Goal: Task Accomplishment & Management: Complete application form

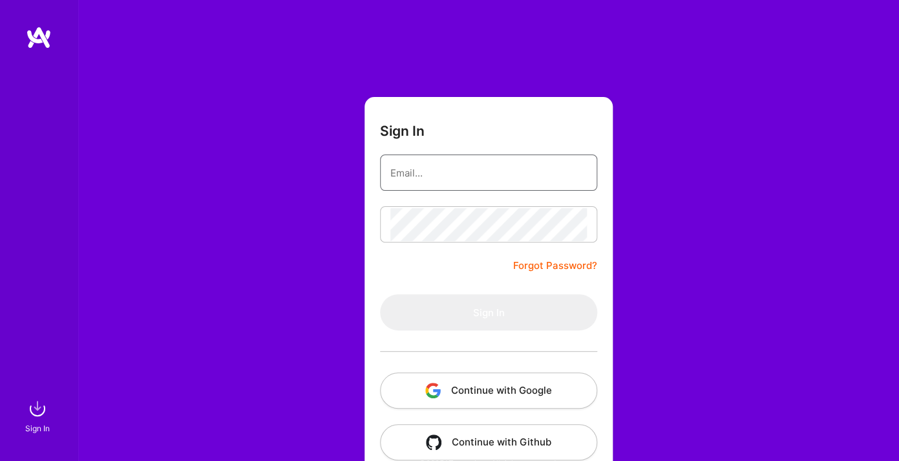
click at [417, 168] on input "email" at bounding box center [489, 172] width 197 height 33
paste input "[EMAIL_ADDRESS][PERSON_NAME][DOMAIN_NAME]"
type input "[EMAIL_ADDRESS][PERSON_NAME][DOMAIN_NAME]"
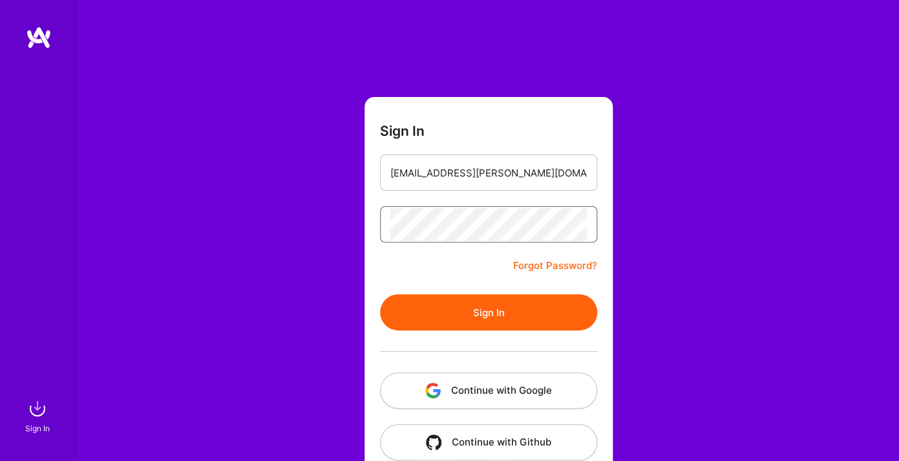
click at [380, 294] on button "Sign In" at bounding box center [488, 312] width 217 height 36
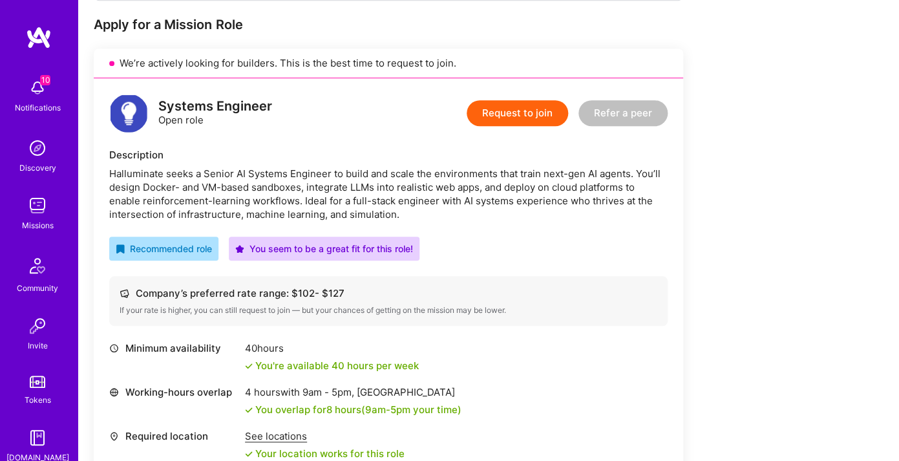
scroll to position [234, 0]
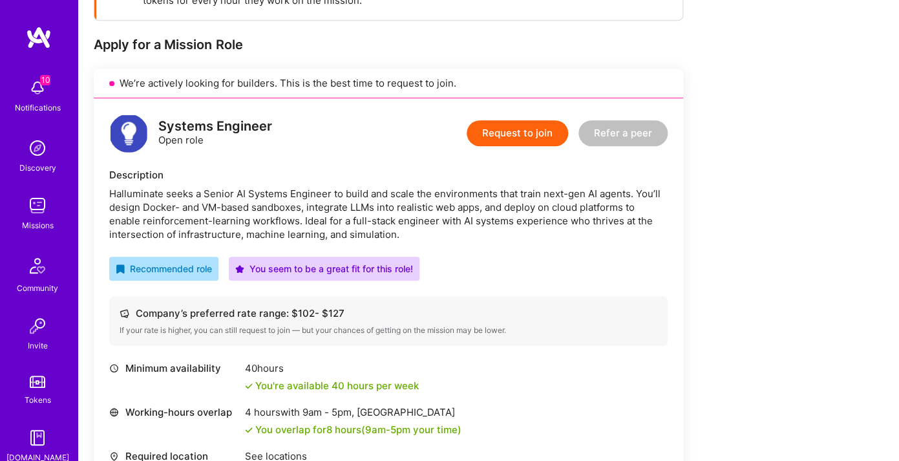
click at [530, 141] on button "Request to join" at bounding box center [518, 133] width 102 height 26
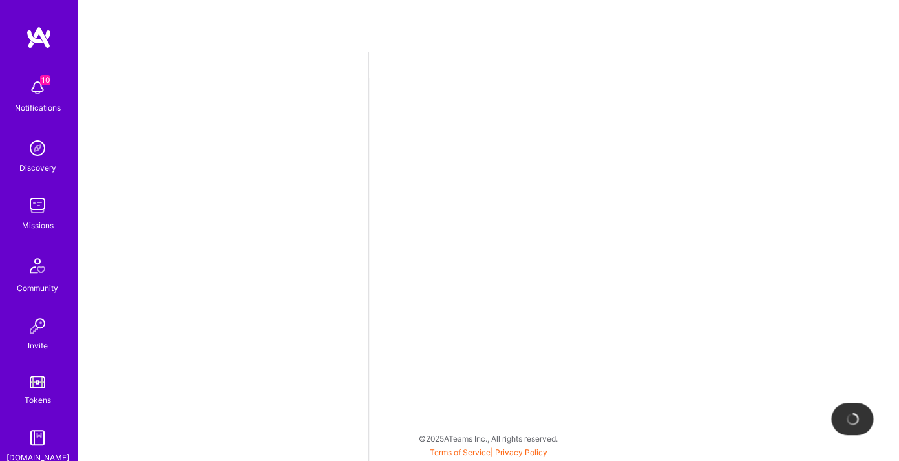
select select "US"
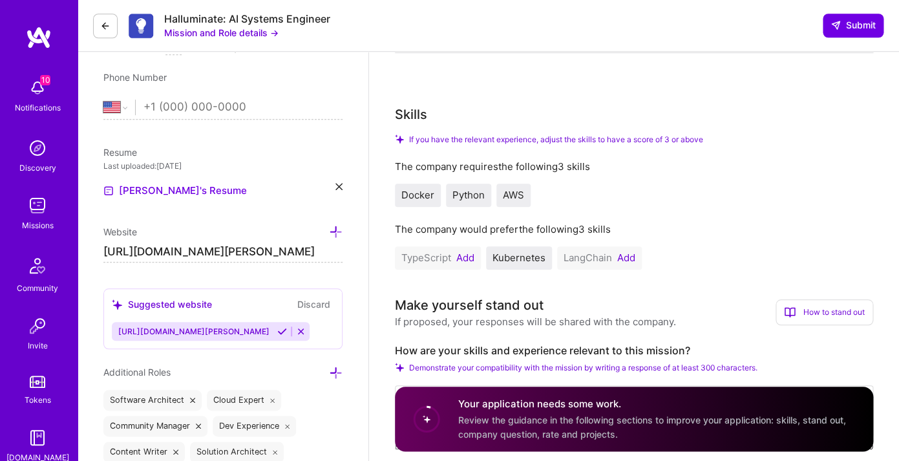
scroll to position [305, 0]
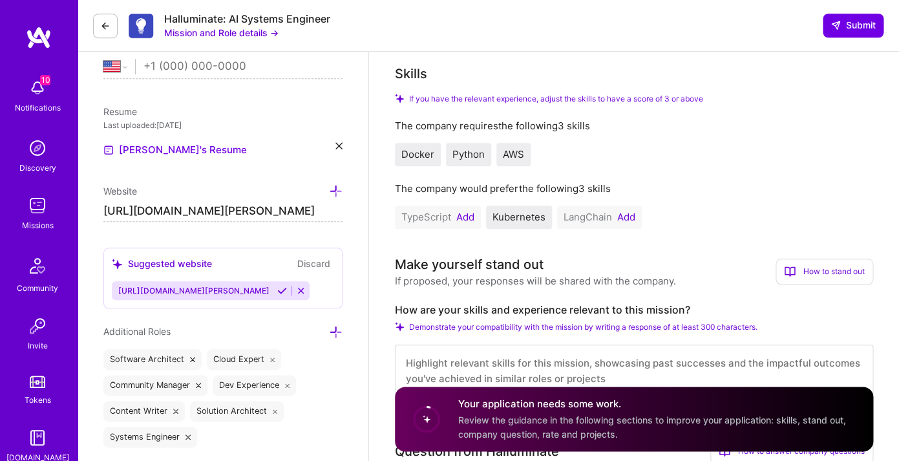
click at [458, 215] on button "Add" at bounding box center [466, 217] width 18 height 10
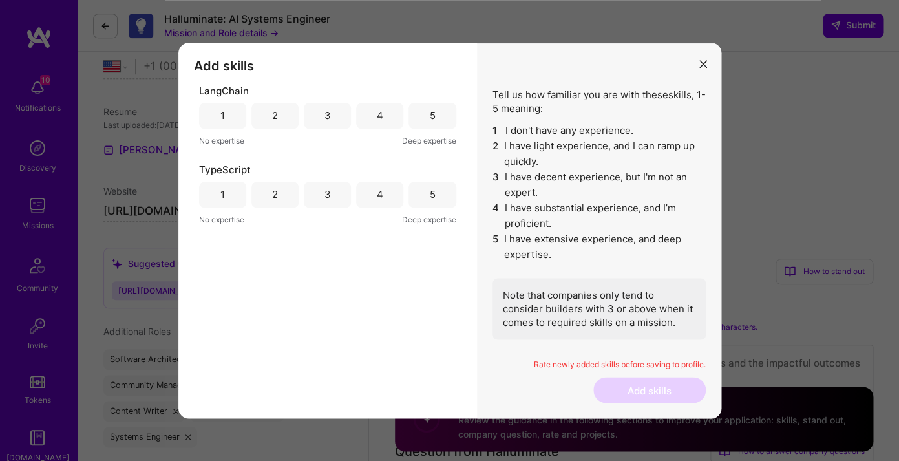
click at [266, 115] on div "2" at bounding box center [275, 116] width 47 height 26
click at [278, 199] on div "2" at bounding box center [275, 195] width 47 height 26
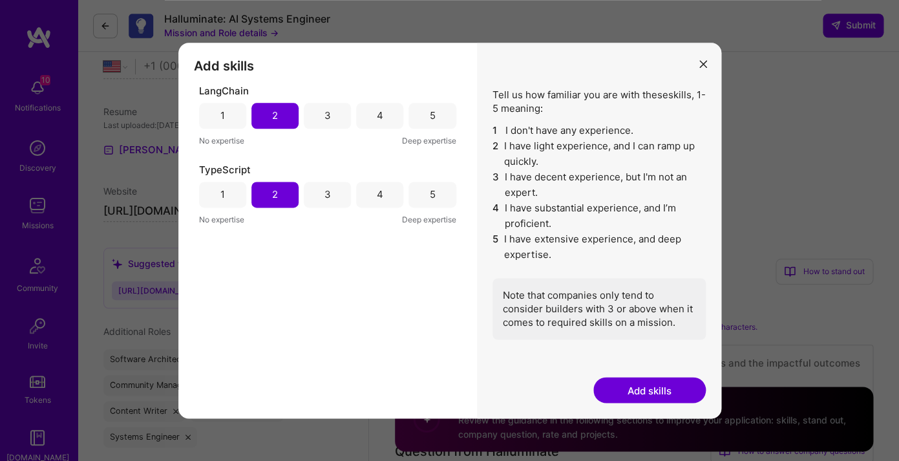
click at [658, 393] on button "Add skills" at bounding box center [650, 390] width 113 height 26
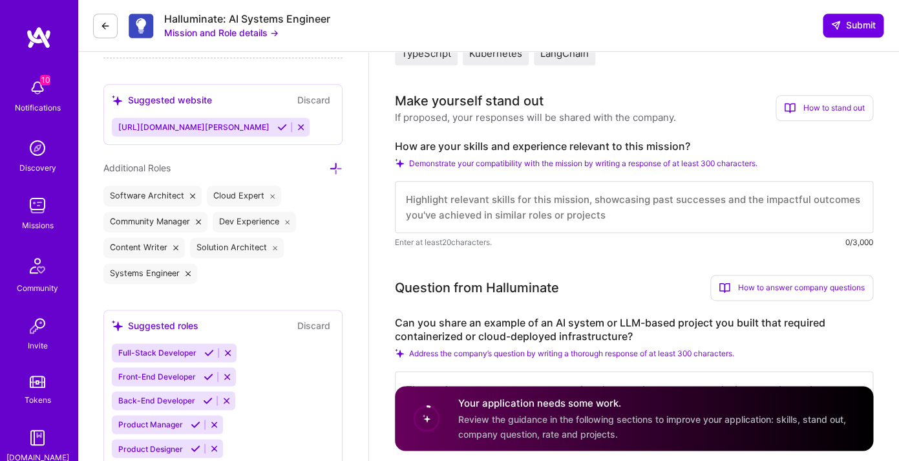
scroll to position [468, 0]
click at [658, 211] on textarea at bounding box center [634, 208] width 479 height 52
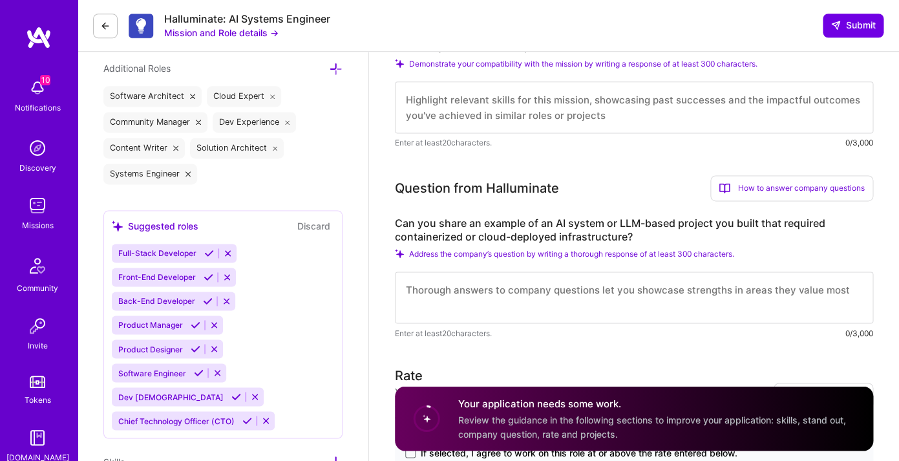
scroll to position [570, 0]
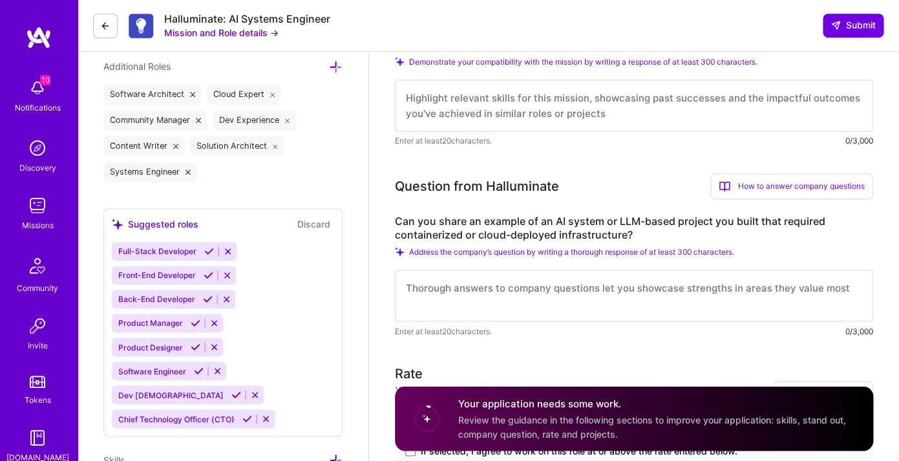
click at [566, 303] on textarea at bounding box center [634, 296] width 479 height 52
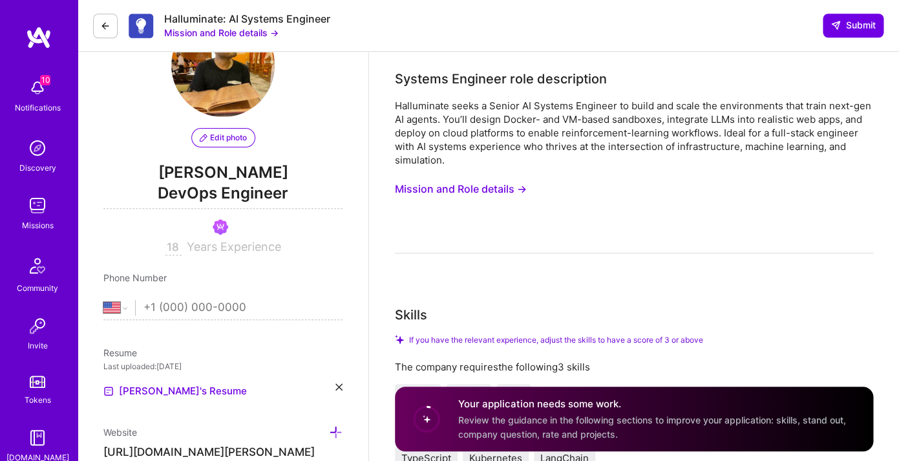
scroll to position [0, 0]
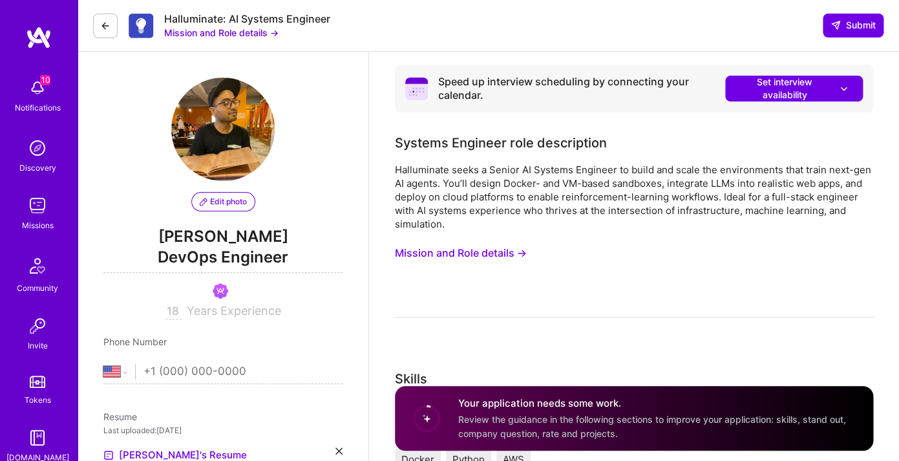
click at [485, 247] on button "Mission and Role details →" at bounding box center [461, 253] width 132 height 24
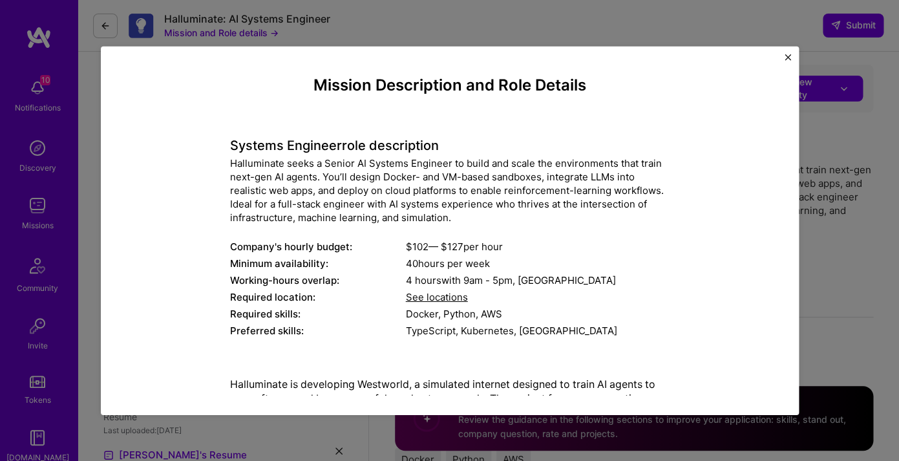
click at [788, 55] on img "Close" at bounding box center [788, 57] width 6 height 6
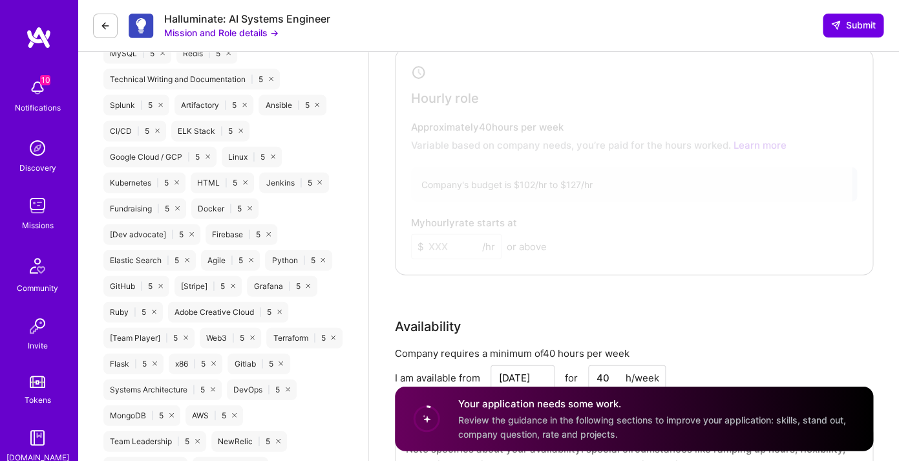
scroll to position [932, 0]
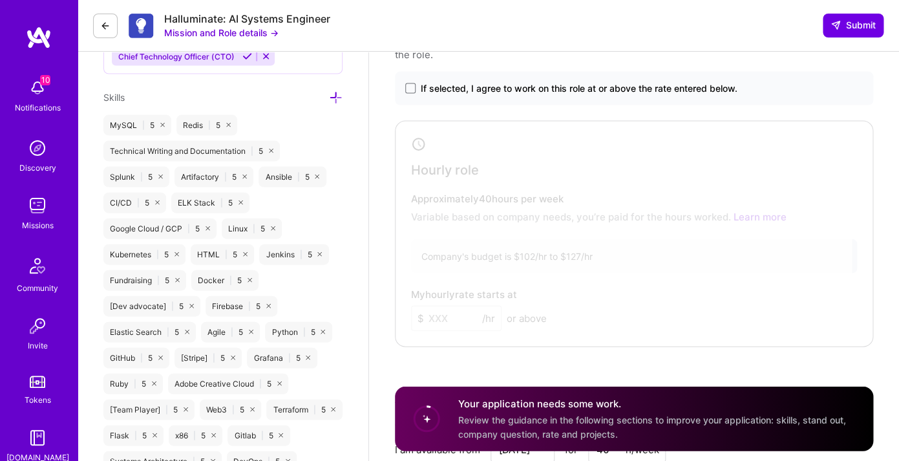
click at [411, 95] on label "If selected, I agree to work on this role at or above the rate entered below." at bounding box center [634, 88] width 458 height 13
click at [0, 0] on input "If selected, I agree to work on this role at or above the rate entered below." at bounding box center [0, 0] width 0 height 0
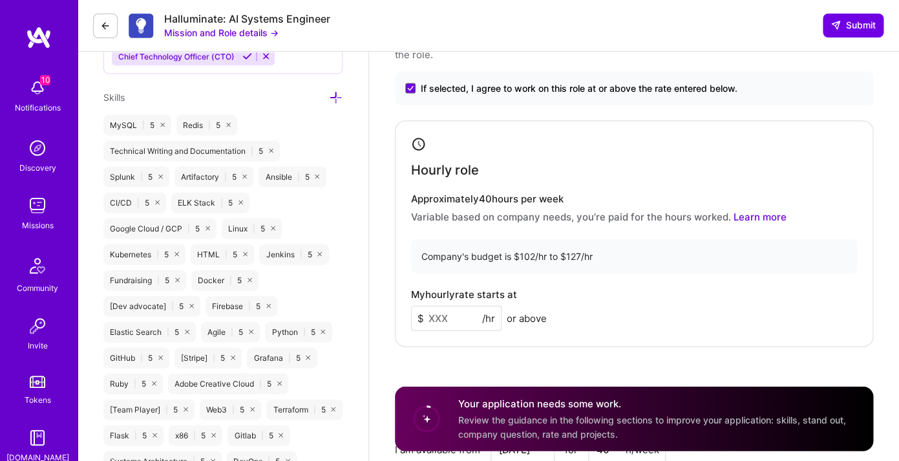
scroll to position [957, 0]
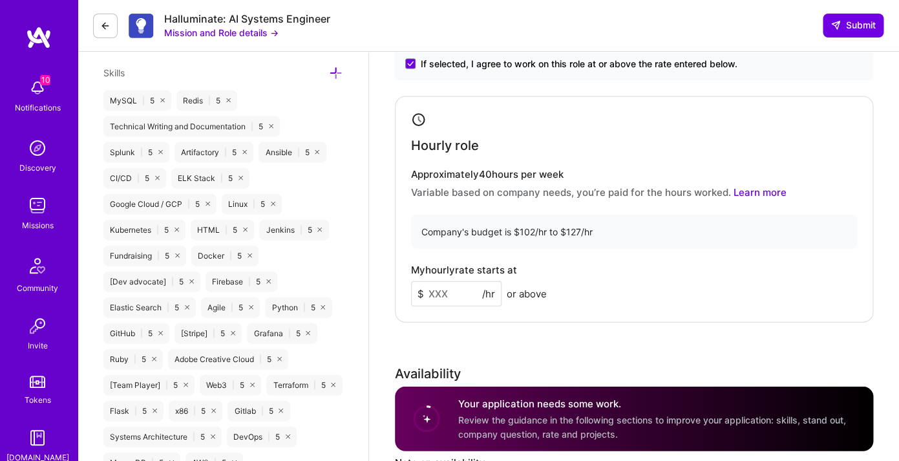
click at [456, 300] on input at bounding box center [456, 293] width 91 height 25
type input "120"
click at [713, 249] on div "Company's budget is $102/hr to $127/hr" at bounding box center [634, 232] width 446 height 34
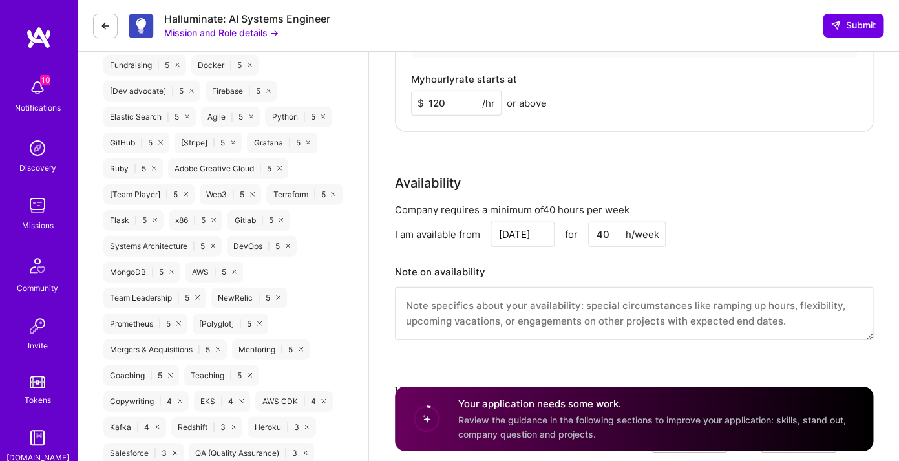
scroll to position [1149, 0]
click at [544, 237] on input "[DATE]" at bounding box center [523, 233] width 64 height 25
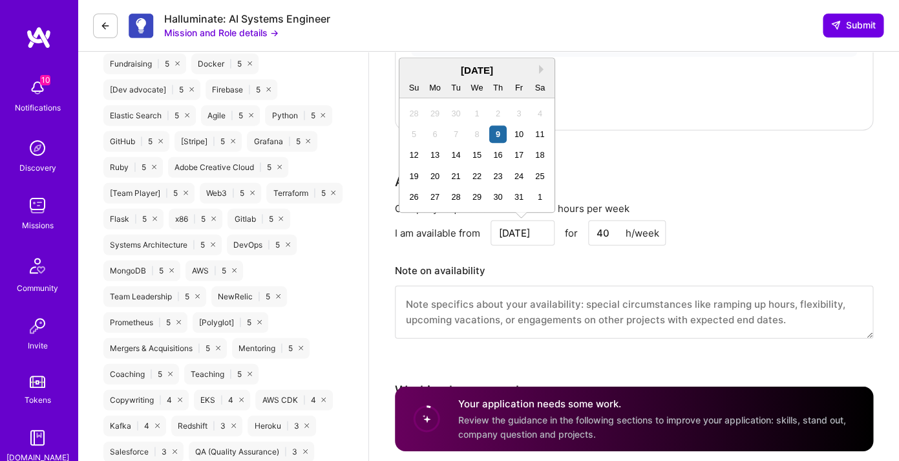
click at [750, 195] on div "Availability Company requires a minimum of 40 hours per week I am available fro…" at bounding box center [634, 263] width 479 height 183
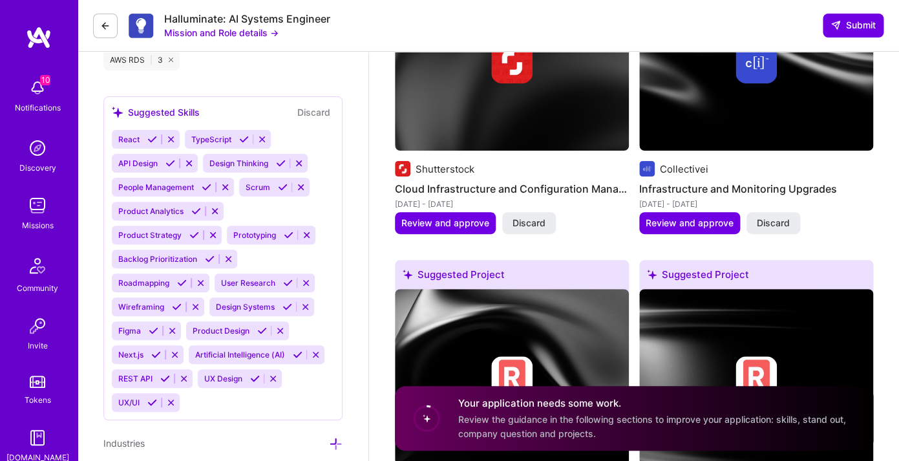
scroll to position [1830, 0]
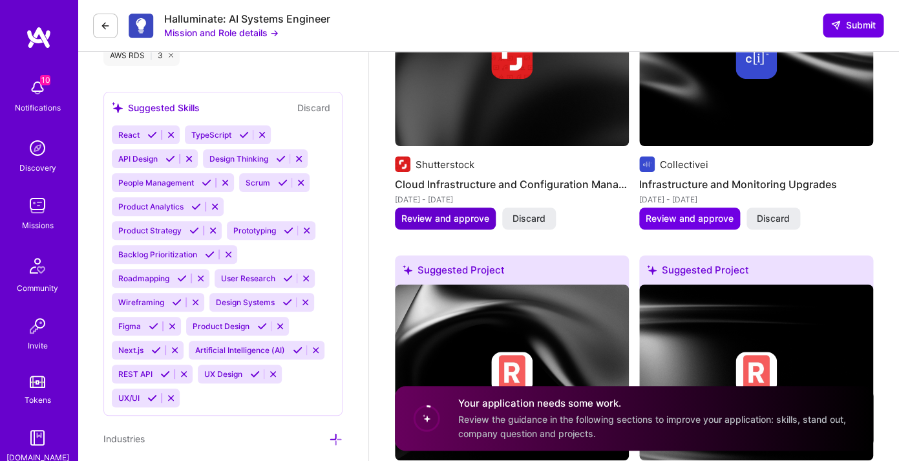
click at [436, 220] on span "Review and approve" at bounding box center [446, 218] width 88 height 13
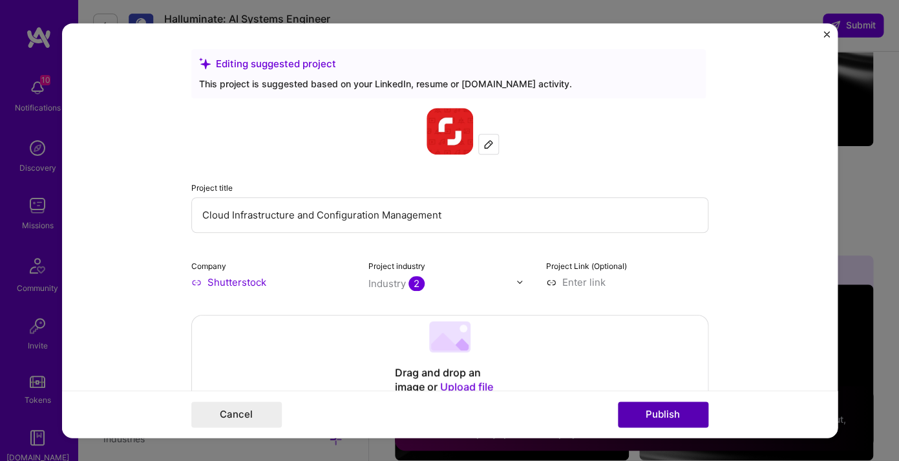
click at [669, 413] on button "Publish" at bounding box center [663, 415] width 91 height 26
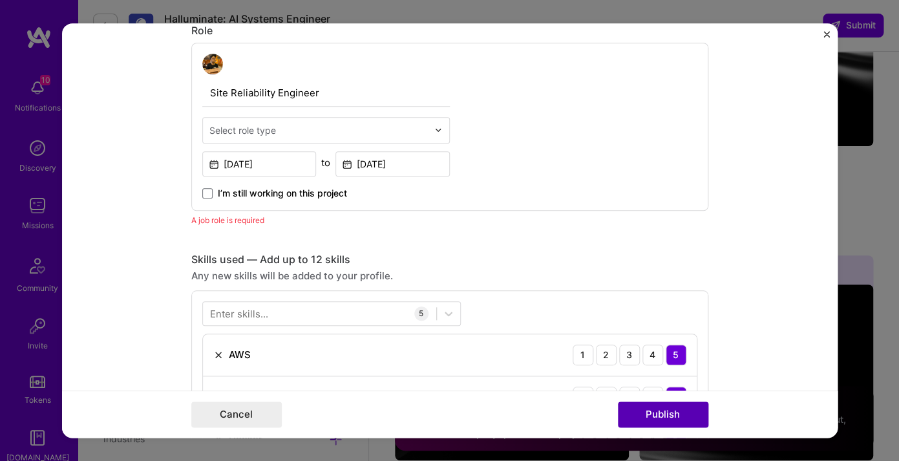
scroll to position [434, 0]
click at [257, 127] on div "Select role type" at bounding box center [243, 130] width 67 height 14
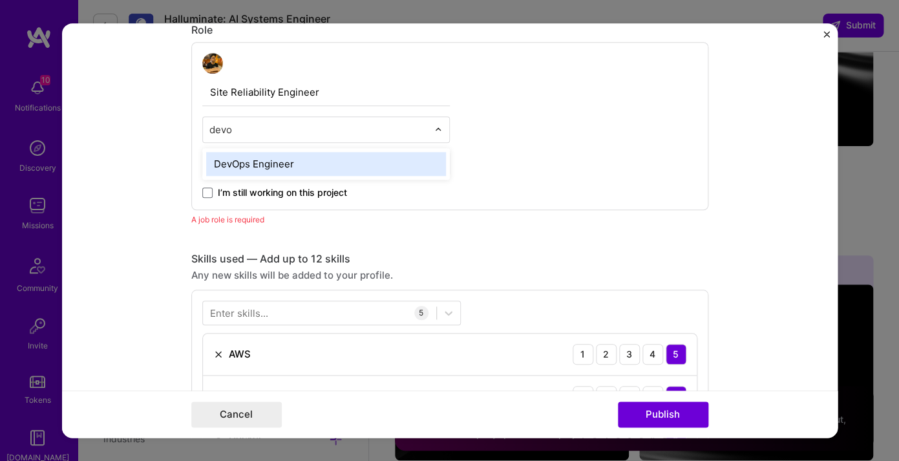
type input "devop"
click at [282, 162] on div "DevOps Engineer" at bounding box center [326, 164] width 240 height 24
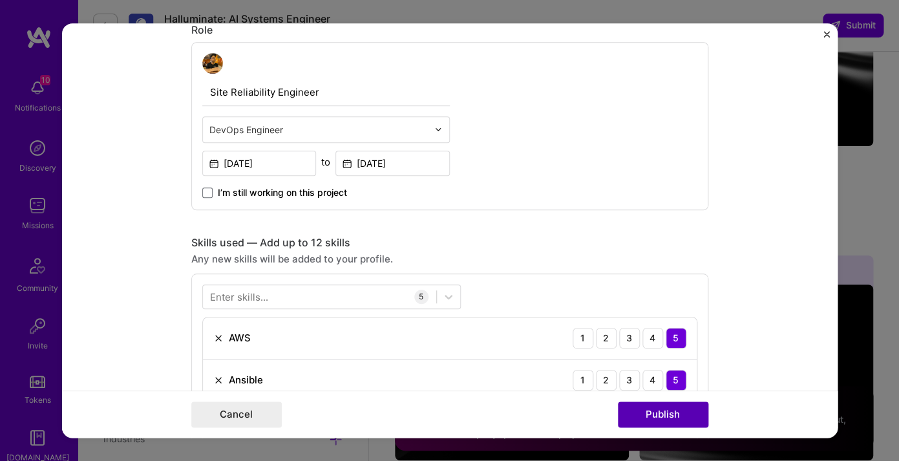
click at [682, 417] on button "Publish" at bounding box center [663, 415] width 91 height 26
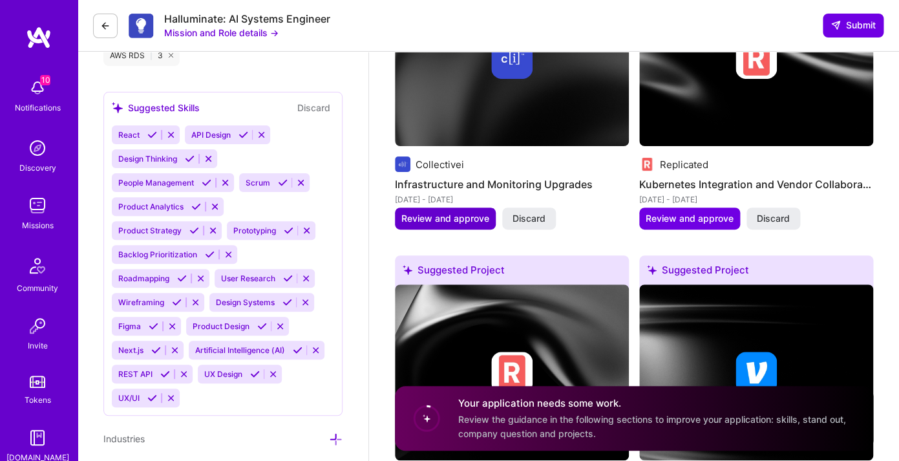
click at [451, 225] on span "Review and approve" at bounding box center [446, 218] width 88 height 13
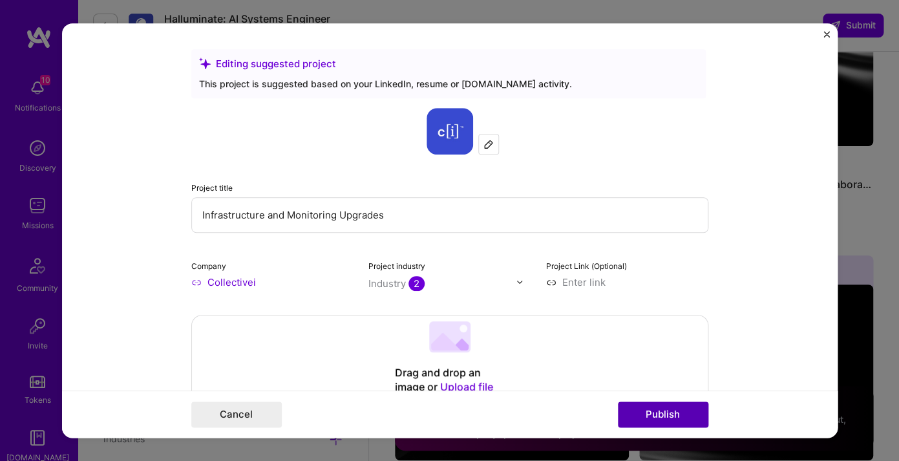
click at [694, 416] on button "Publish" at bounding box center [663, 415] width 91 height 26
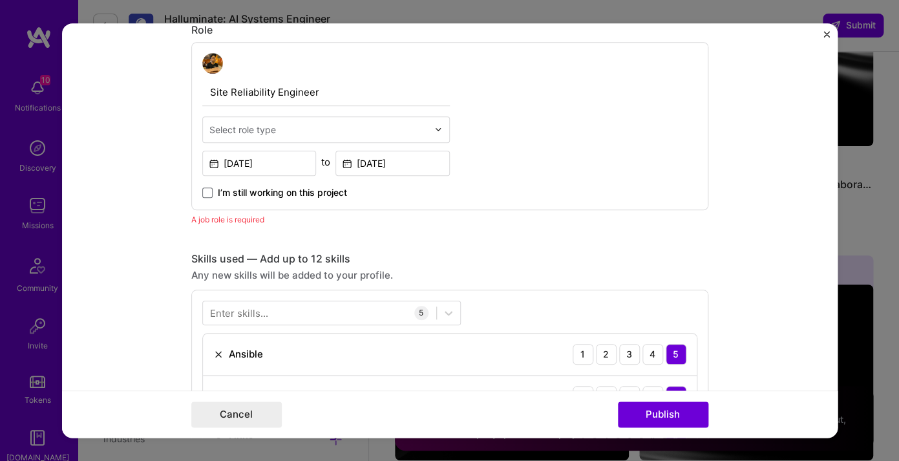
click at [288, 125] on input "text" at bounding box center [319, 130] width 219 height 14
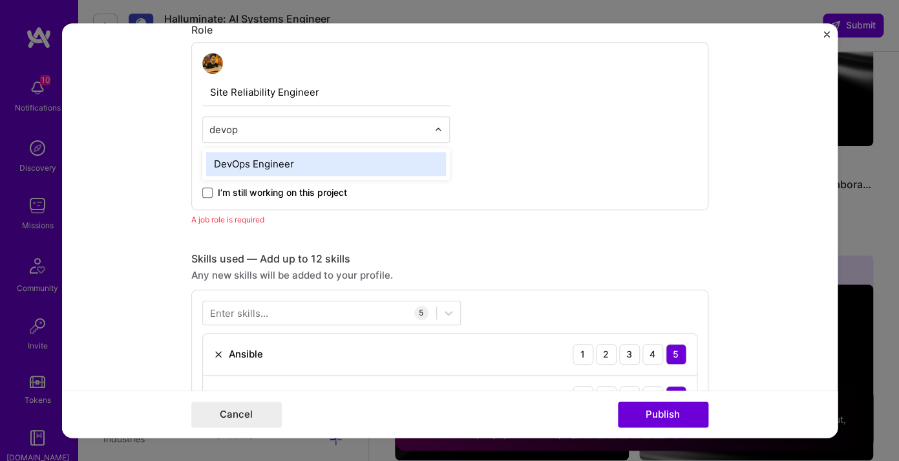
type input "devops"
click at [293, 151] on div "DevOps Engineer" at bounding box center [326, 164] width 248 height 32
click at [296, 164] on div "DevOps Engineer" at bounding box center [326, 164] width 240 height 24
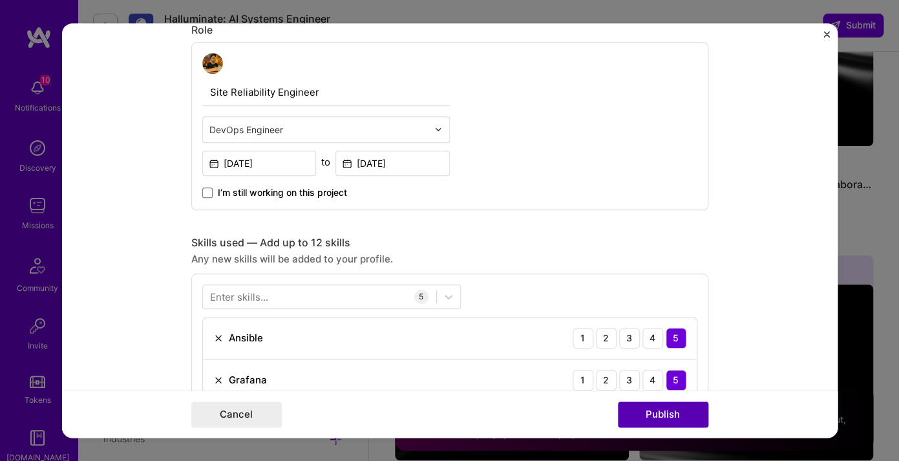
click at [685, 420] on button "Publish" at bounding box center [663, 415] width 91 height 26
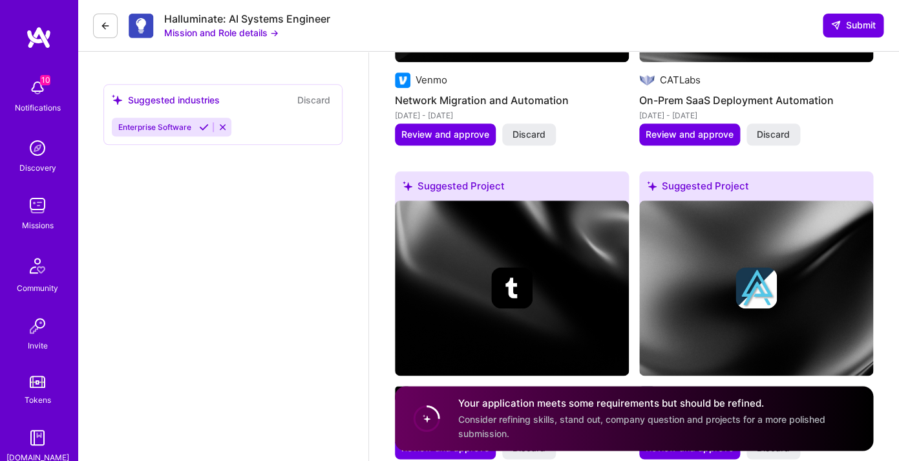
scroll to position [2219, 0]
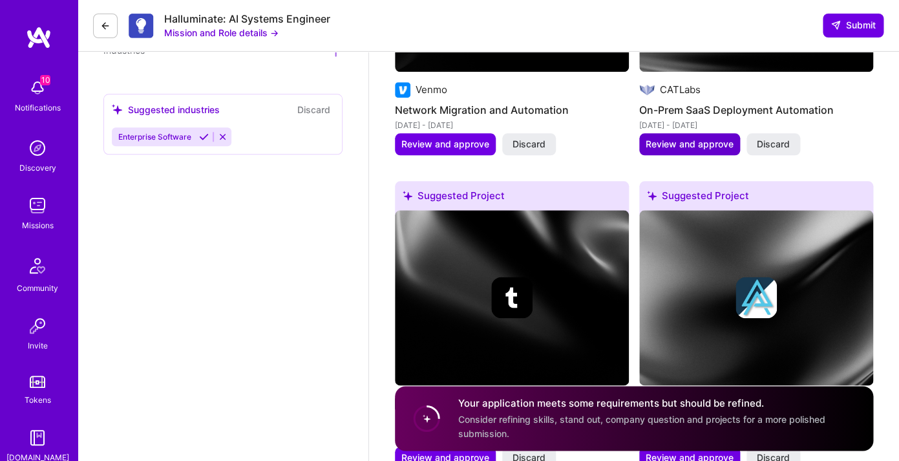
click at [687, 146] on span "Review and approve" at bounding box center [690, 144] width 88 height 13
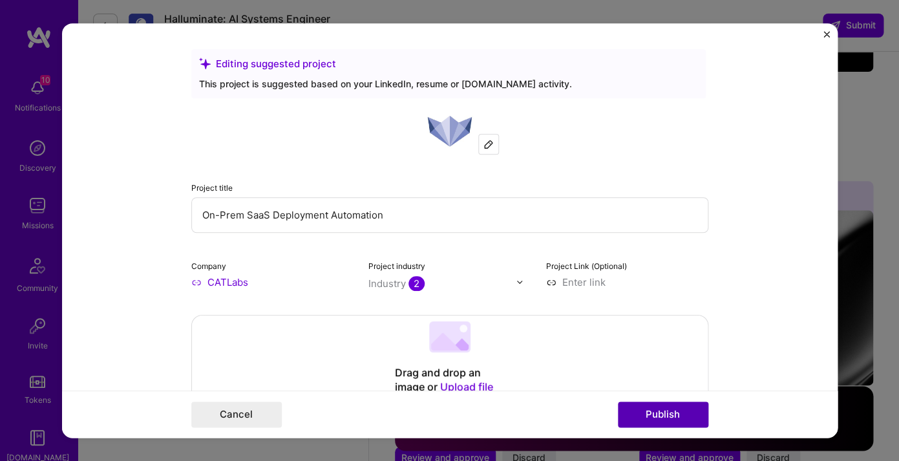
click at [652, 411] on button "Publish" at bounding box center [663, 415] width 91 height 26
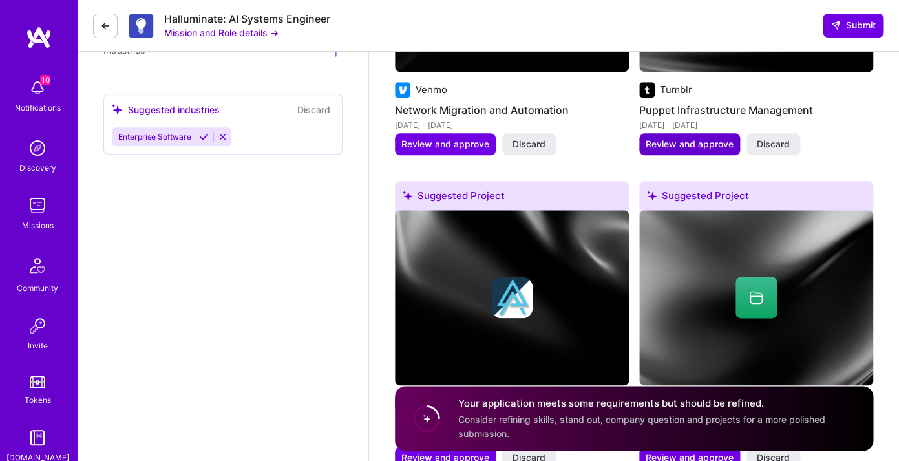
click at [690, 151] on span "Review and approve" at bounding box center [690, 144] width 88 height 13
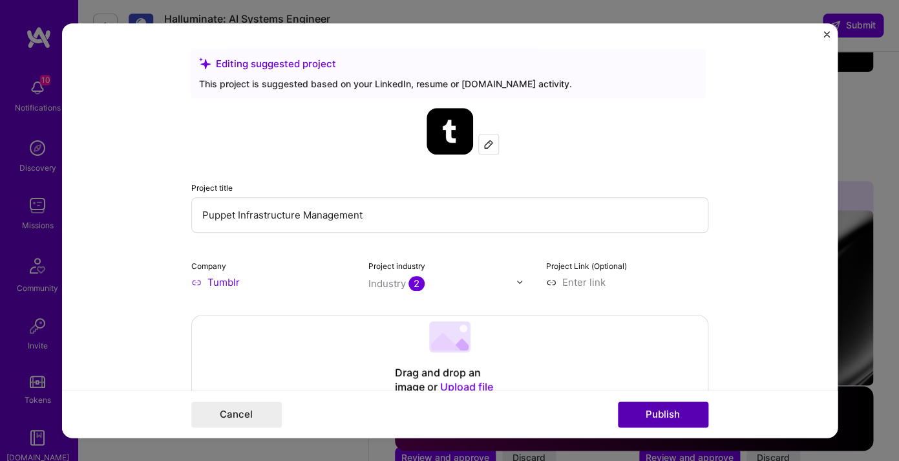
click at [671, 408] on button "Publish" at bounding box center [663, 415] width 91 height 26
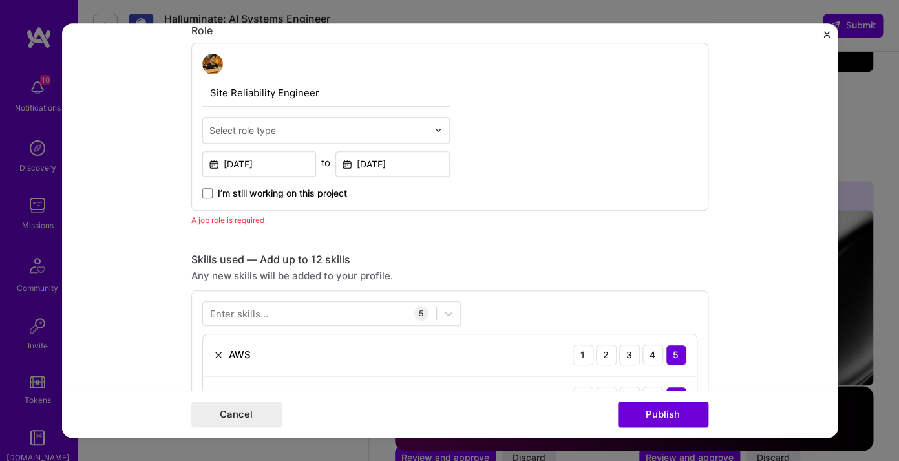
scroll to position [434, 0]
click at [250, 126] on div "Select role type" at bounding box center [243, 130] width 67 height 14
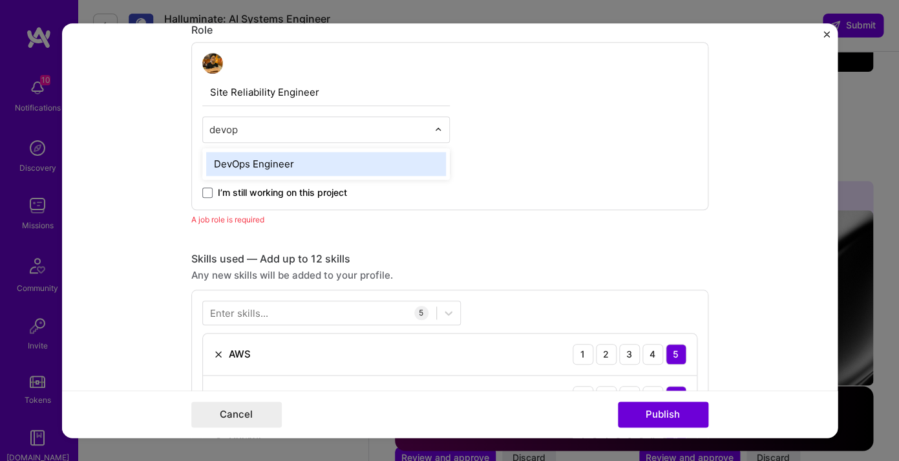
type input "devops"
click at [259, 164] on div "DevOps Engineer" at bounding box center [326, 164] width 240 height 24
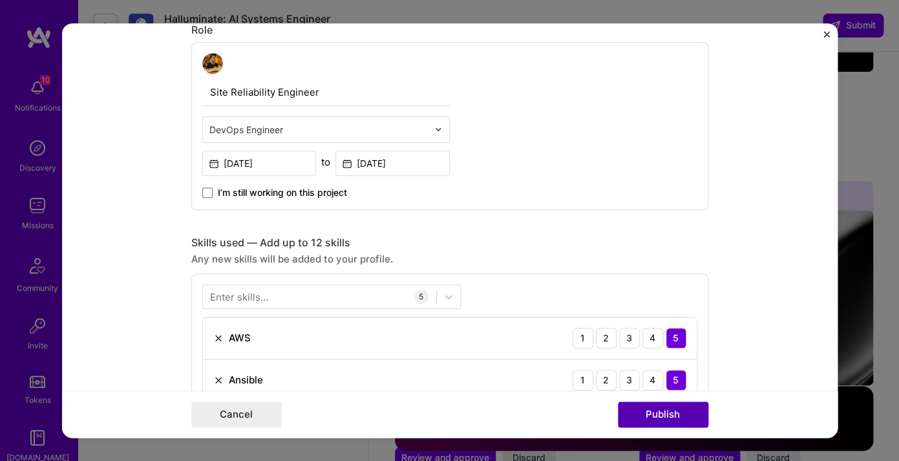
click at [642, 410] on button "Publish" at bounding box center [663, 415] width 91 height 26
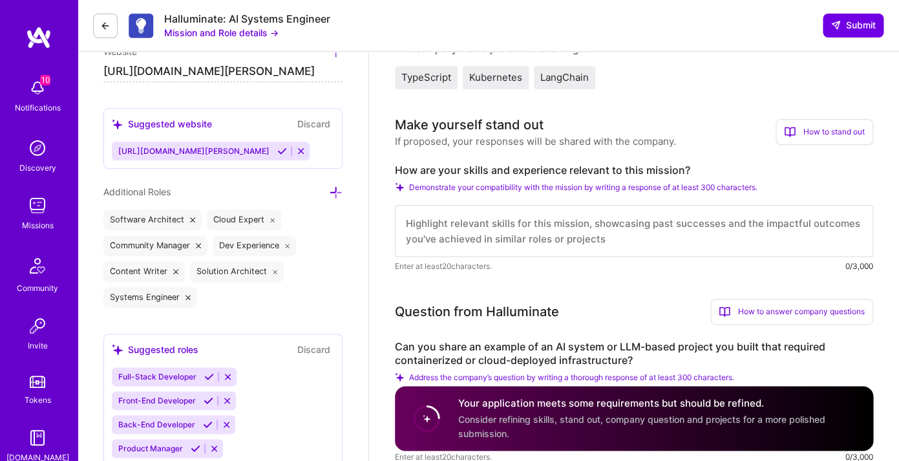
scroll to position [460, 0]
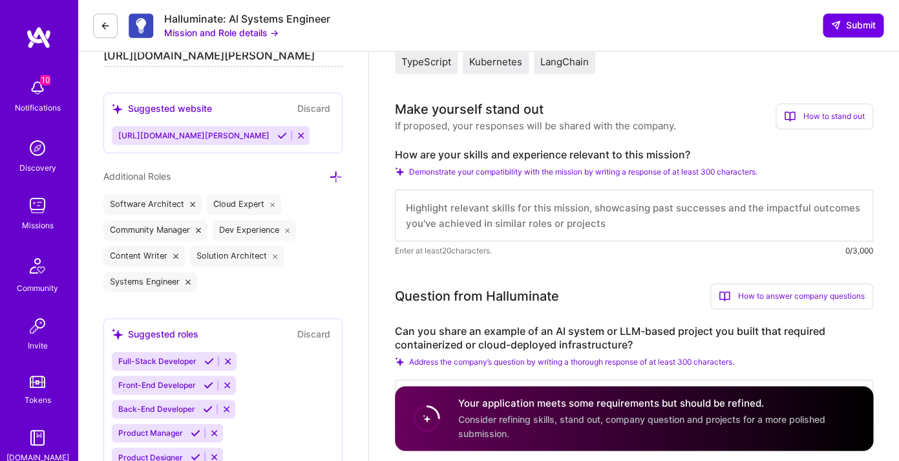
click at [623, 226] on textarea at bounding box center [634, 215] width 479 height 52
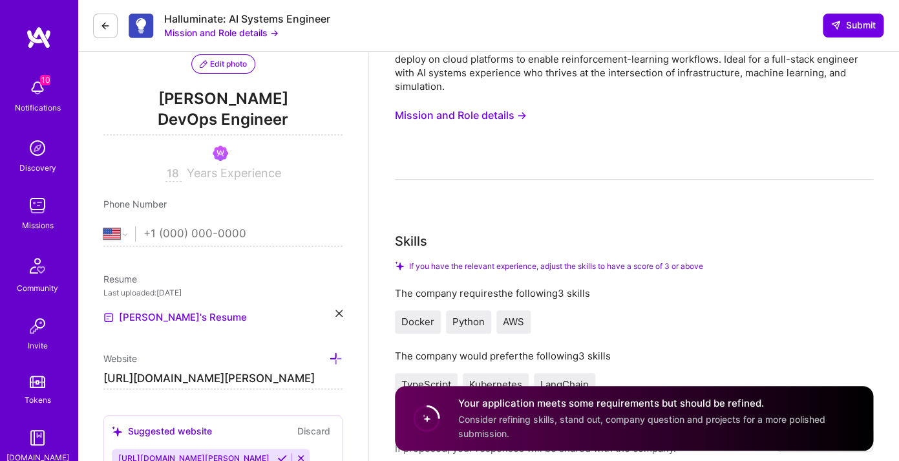
scroll to position [135, 0]
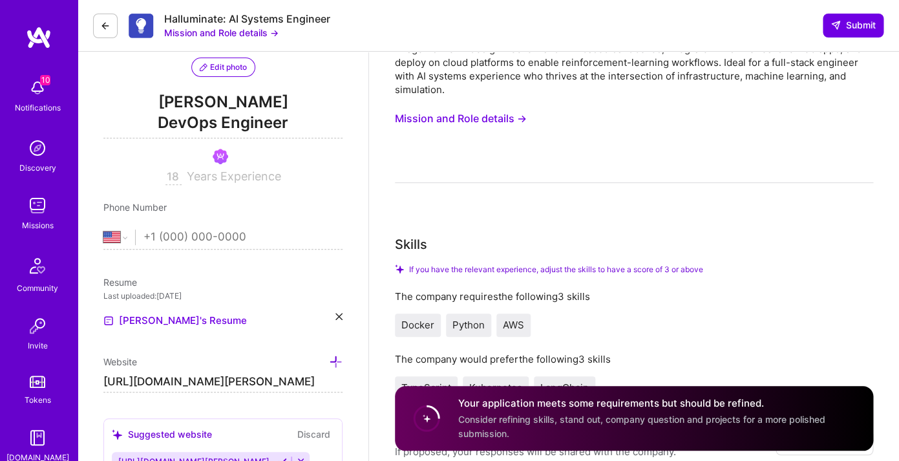
click at [441, 116] on button "Mission and Role details →" at bounding box center [461, 119] width 132 height 24
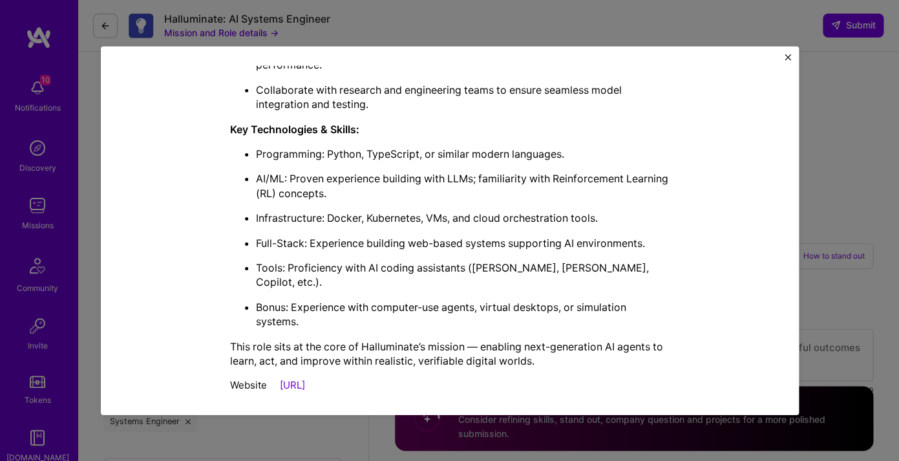
scroll to position [321, 0]
click at [810, 191] on div "Mission Description and Role Details Systems Engineer role description Hallumin…" at bounding box center [449, 230] width 899 height 461
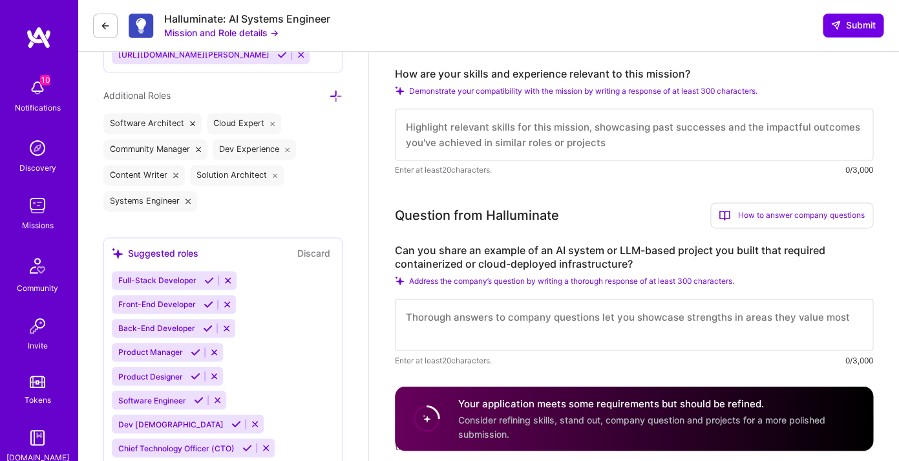
scroll to position [543, 0]
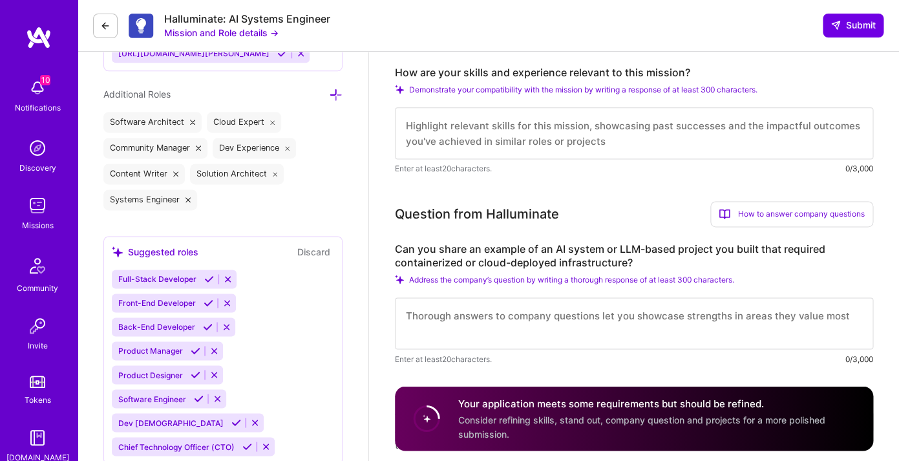
click at [602, 333] on textarea at bounding box center [634, 323] width 479 height 52
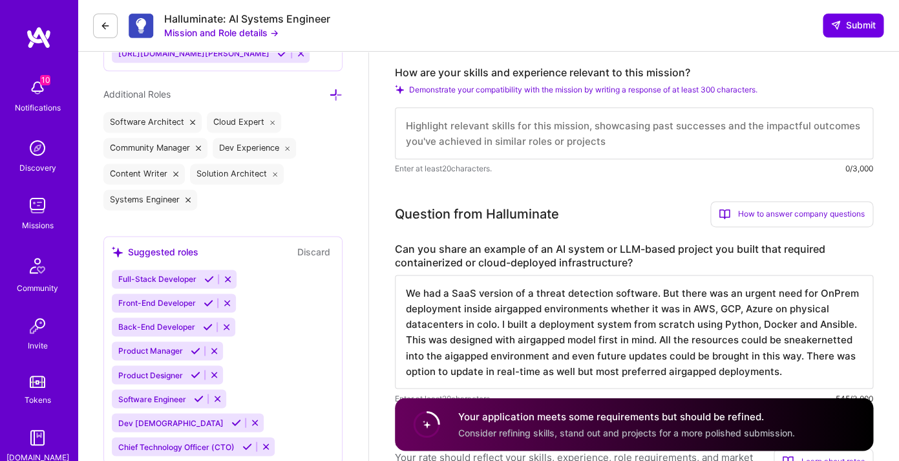
scroll to position [1, 0]
type textarea "We had a SaaS version of a threat detection software. But there was an urgent n…"
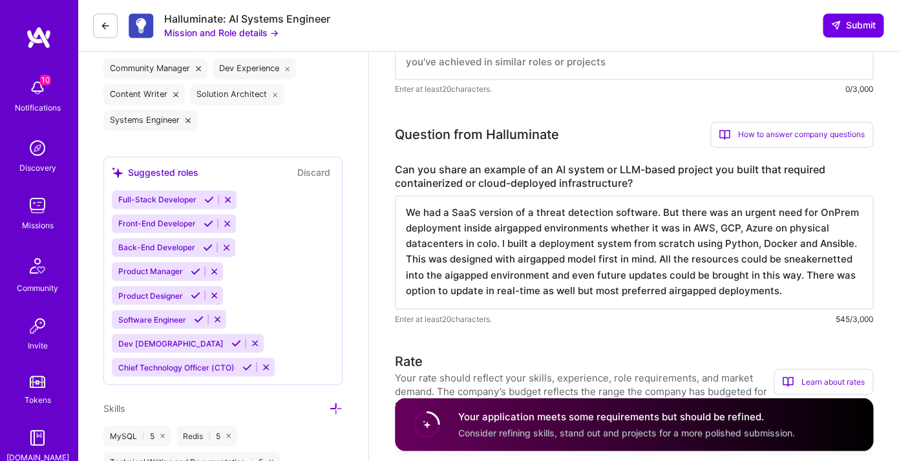
scroll to position [634, 0]
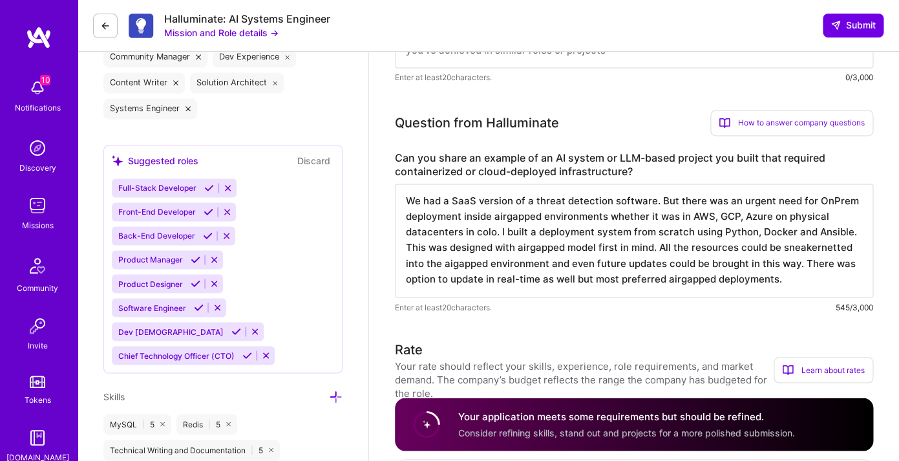
click at [803, 275] on textarea "We had a SaaS version of a threat detection software. But there was an urgent n…" at bounding box center [634, 241] width 479 height 114
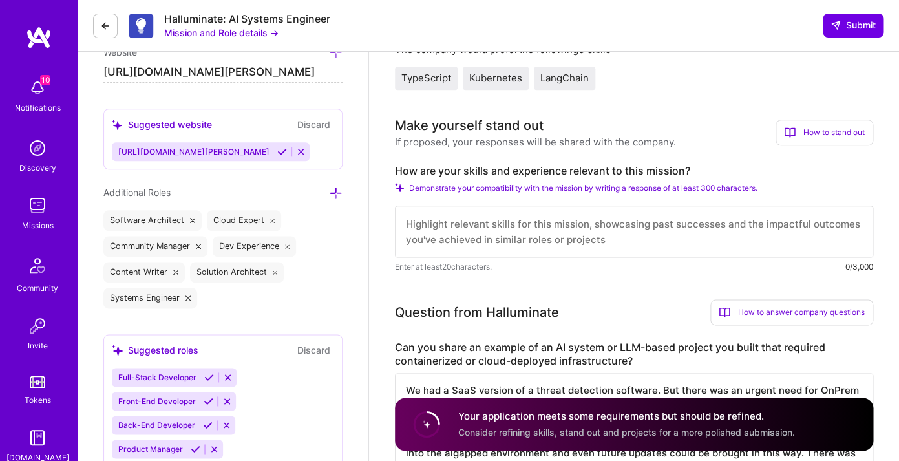
scroll to position [439, 0]
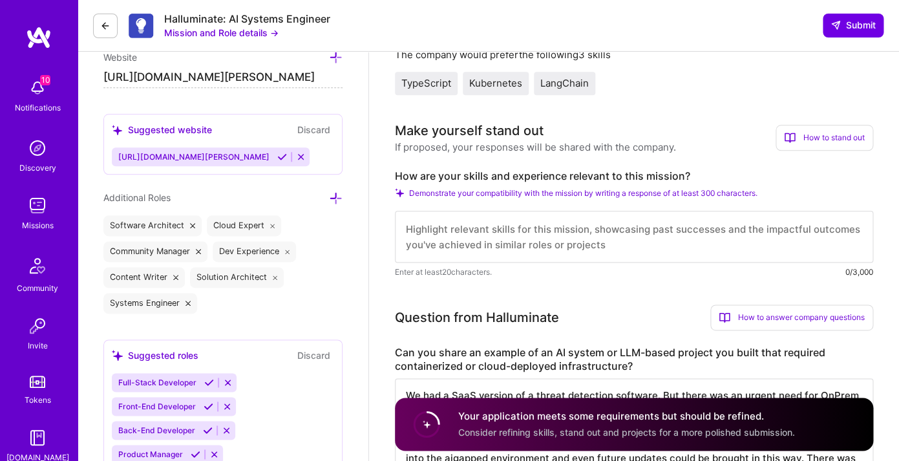
click at [669, 242] on textarea at bounding box center [634, 237] width 479 height 52
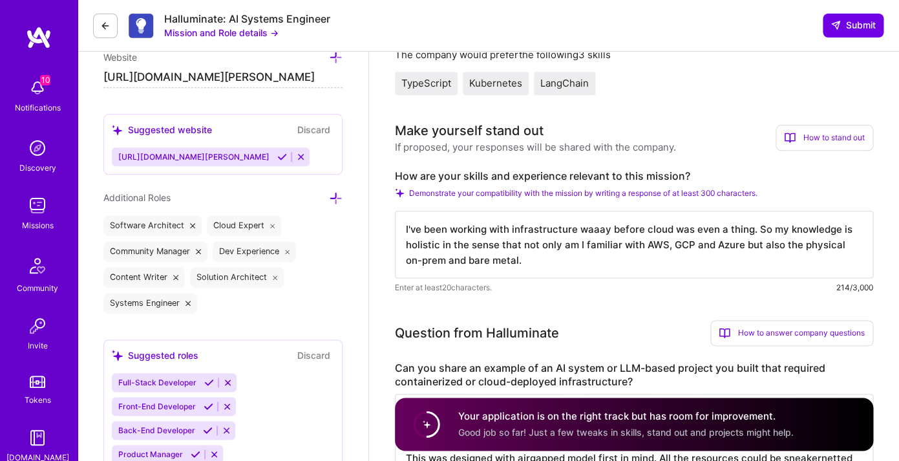
type textarea "I've been working with infrastructure waaay before cloud was even a thing. So m…"
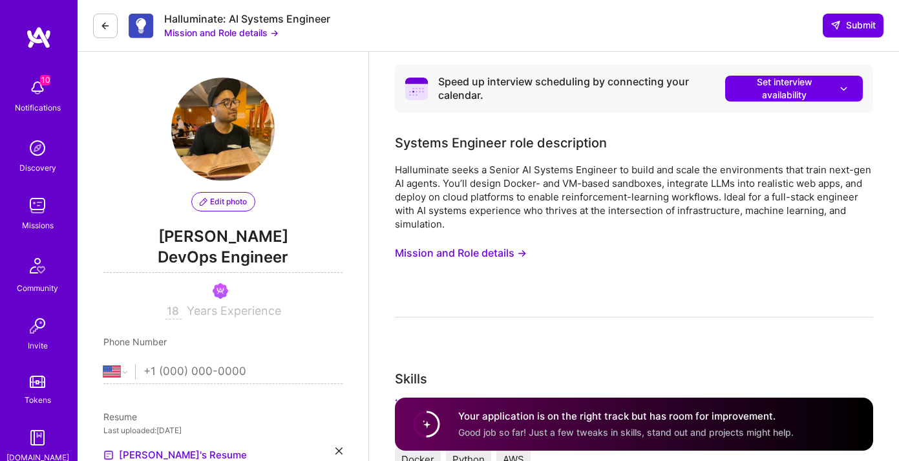
select select "US"
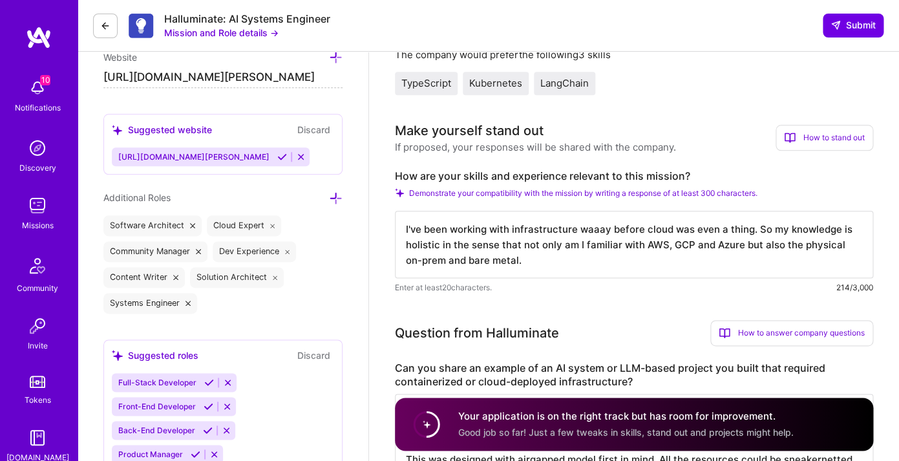
scroll to position [1, 0]
paste textarea "Implementing Highly Available and Scalable datastores, Managing systems with In…"
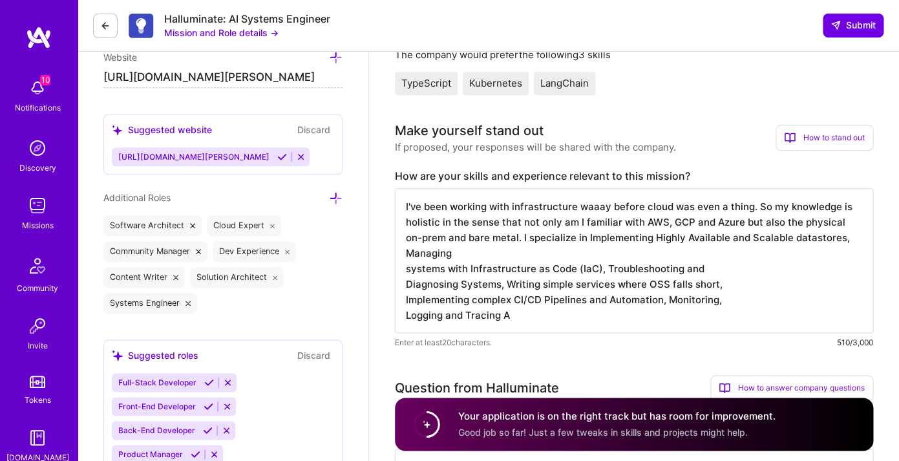
click at [408, 276] on textarea "I've been working with infrastructure waaay before cloud was even a thing. So m…" at bounding box center [634, 260] width 479 height 145
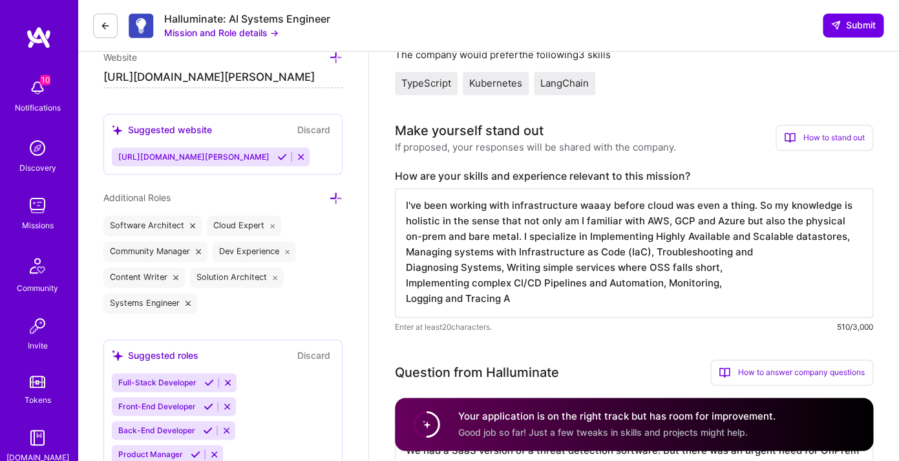
click at [527, 296] on textarea "I've been working with infrastructure waaay before cloud was even a thing. So m…" at bounding box center [634, 252] width 479 height 129
paste textarea "Applications and Systems, Excellent pull request code review skills."
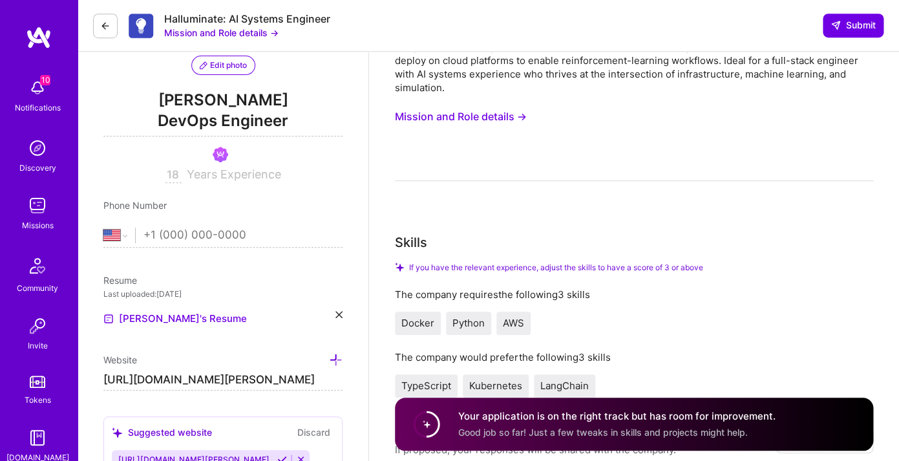
scroll to position [149, 0]
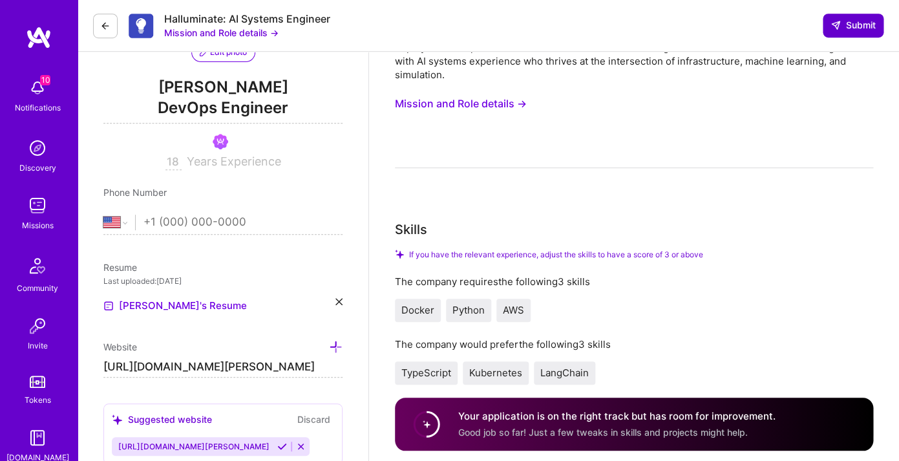
type textarea "I've been working with infrastructure waaay before cloud was even a thing. So m…"
click at [857, 19] on span "Submit" at bounding box center [853, 25] width 45 height 13
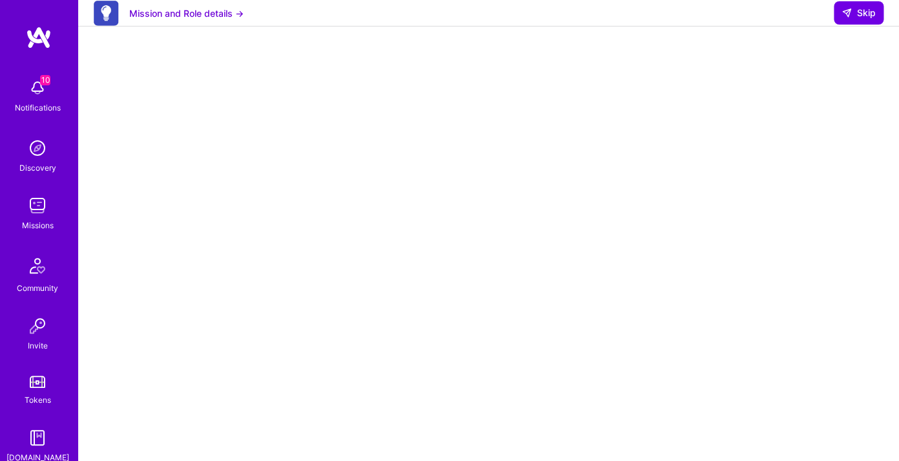
scroll to position [170, 0]
select select "US"
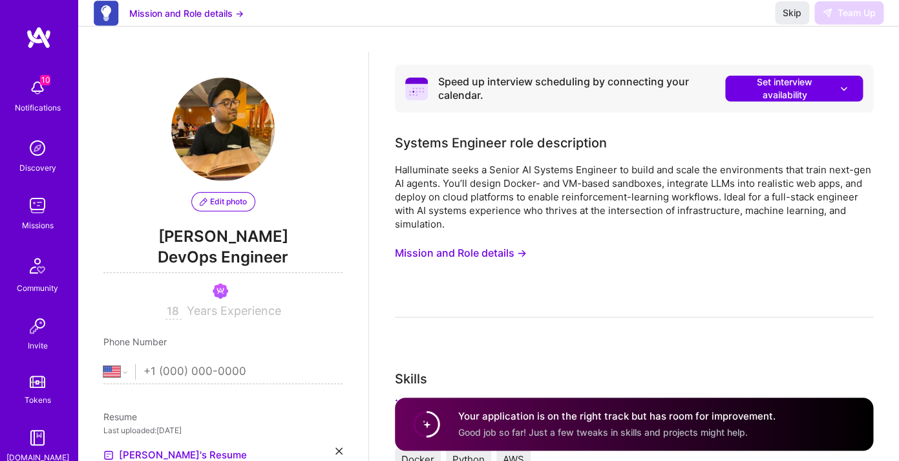
click at [841, 91] on icon at bounding box center [844, 89] width 12 height 14
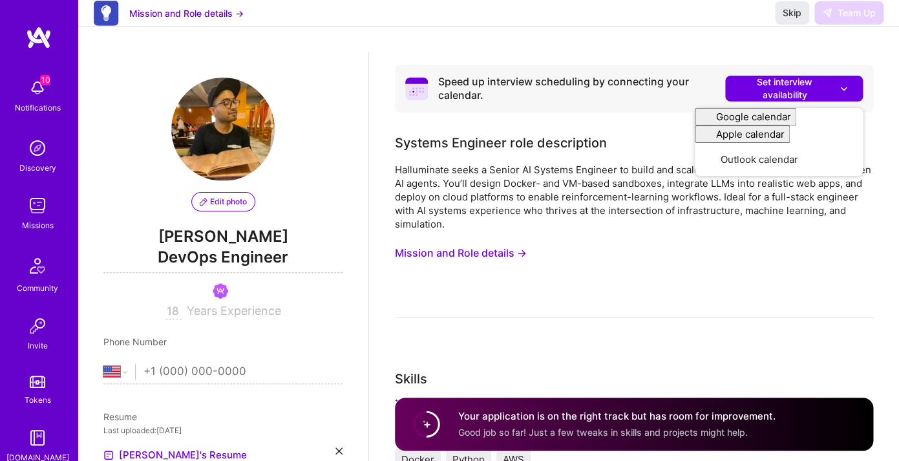
click at [605, 147] on div "Systems Engineer role description" at bounding box center [501, 142] width 212 height 19
